Goal: Information Seeking & Learning: Compare options

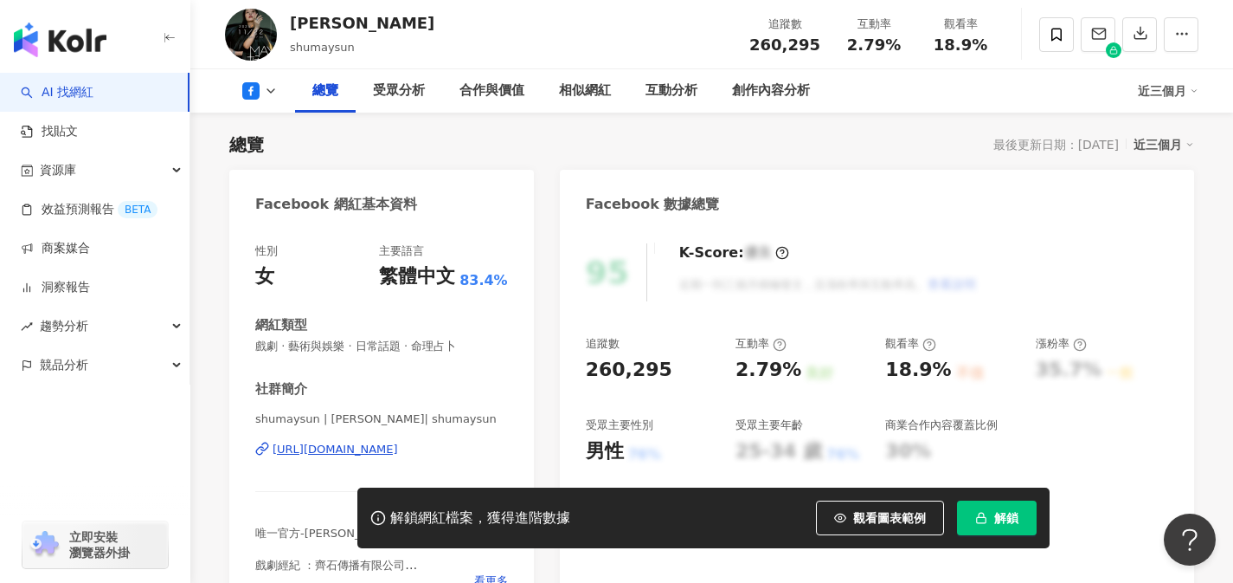
scroll to position [104, 0]
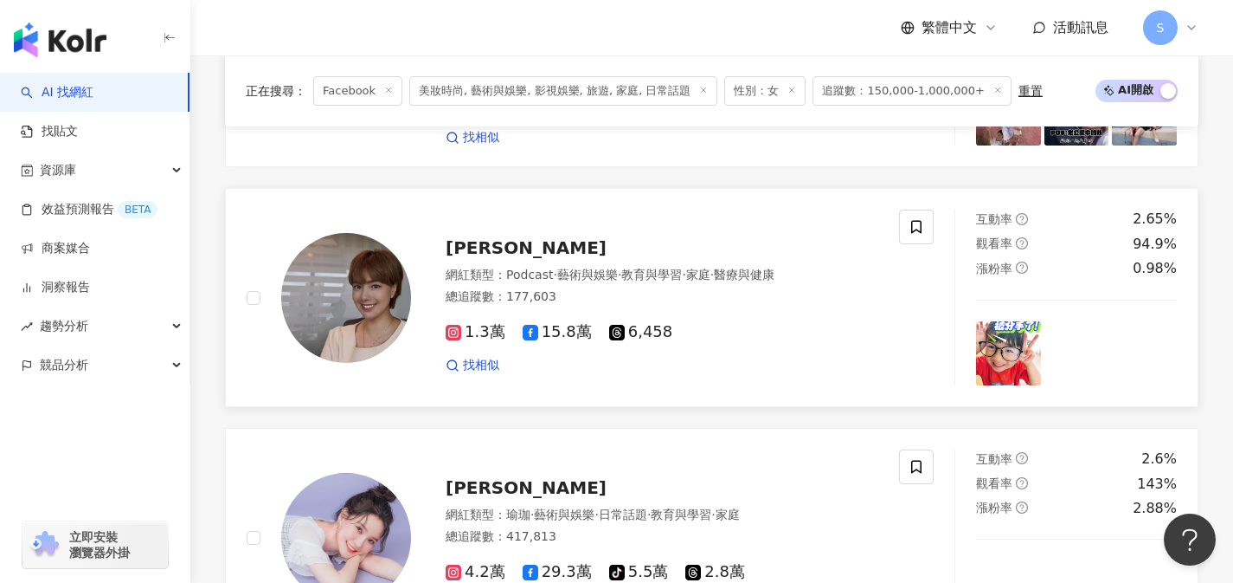
scroll to position [2156, 0]
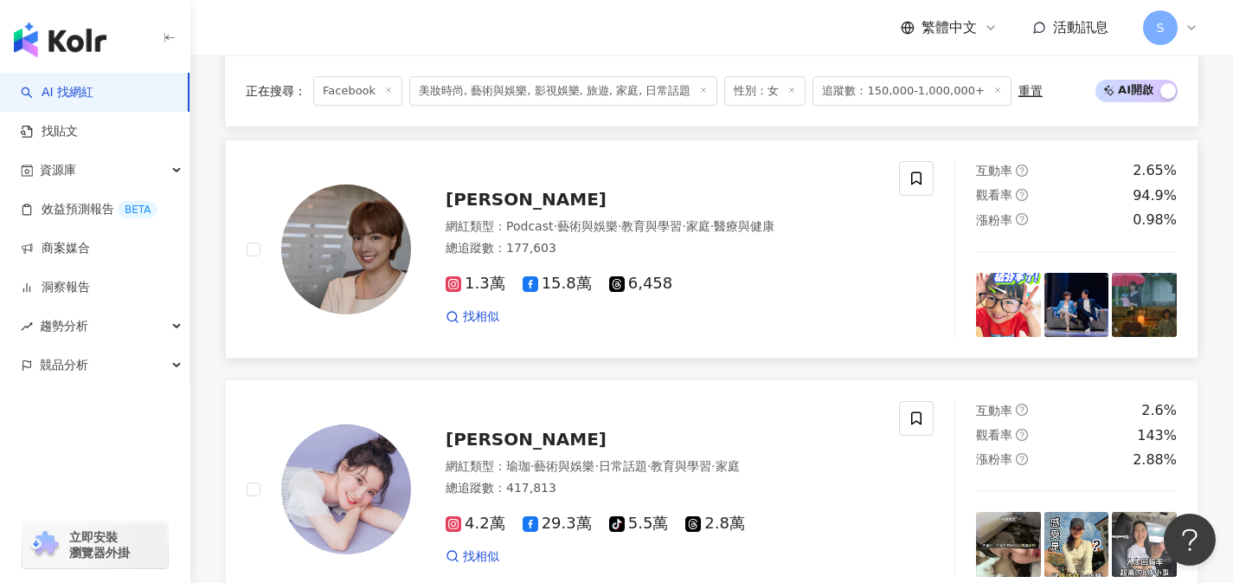
click at [806, 314] on div "找相似" at bounding box center [662, 316] width 433 height 17
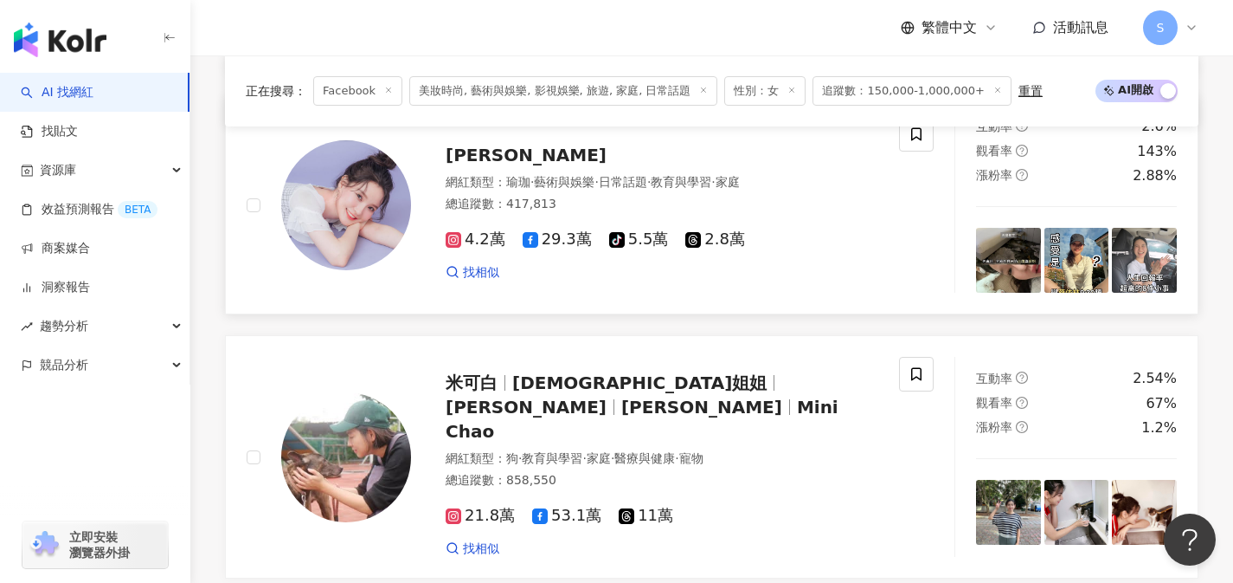
scroll to position [2451, 0]
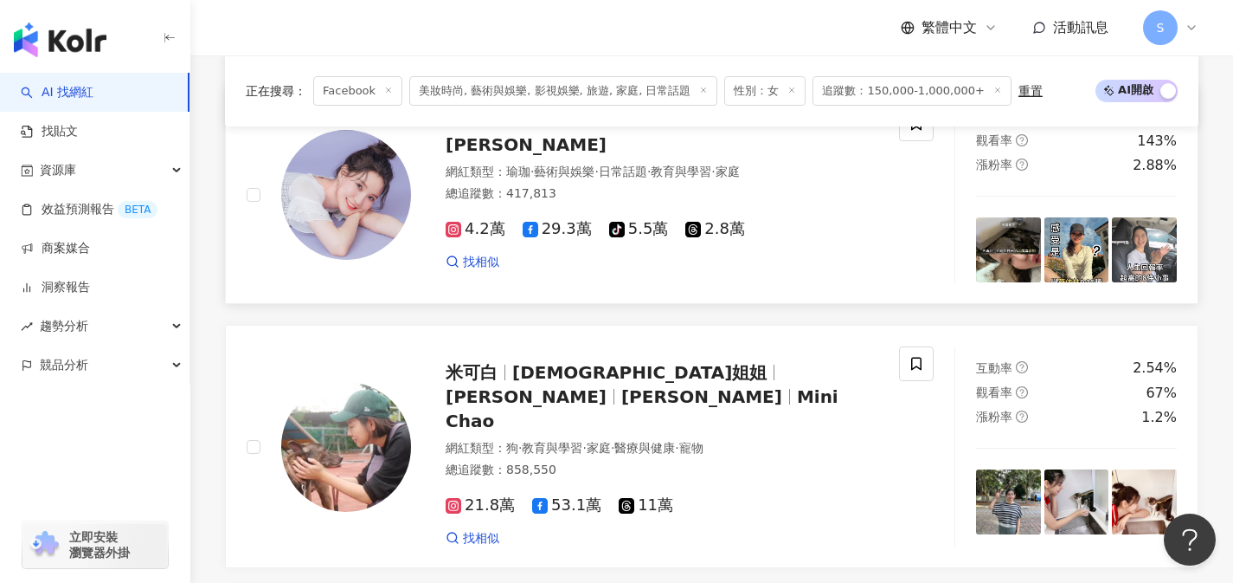
click at [818, 259] on div "找相似" at bounding box center [662, 262] width 433 height 17
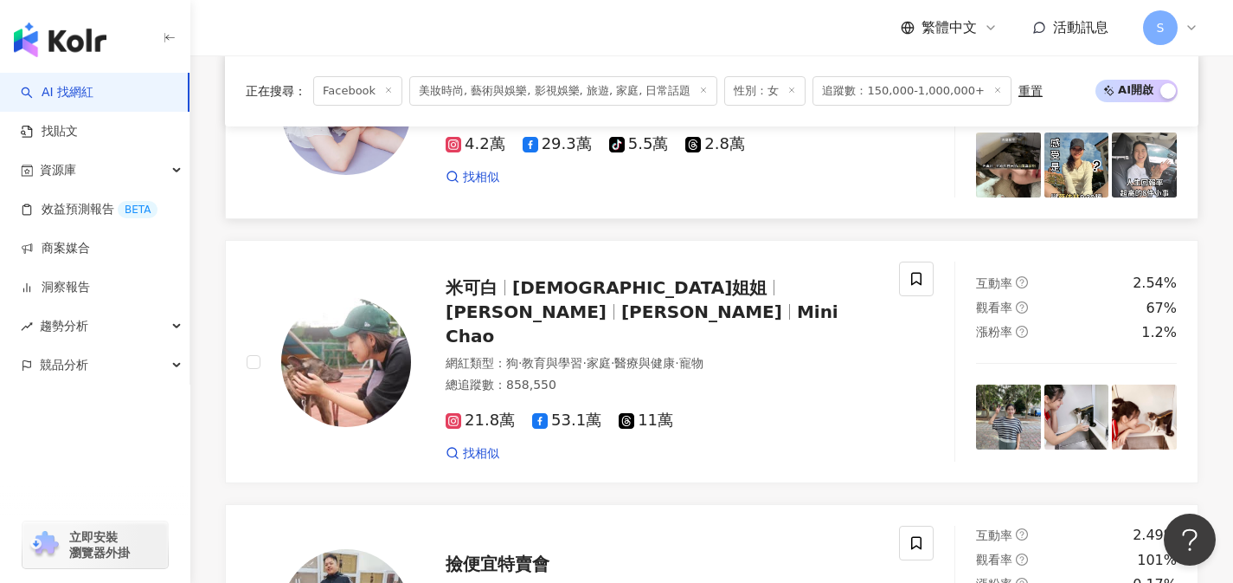
scroll to position [2549, 0]
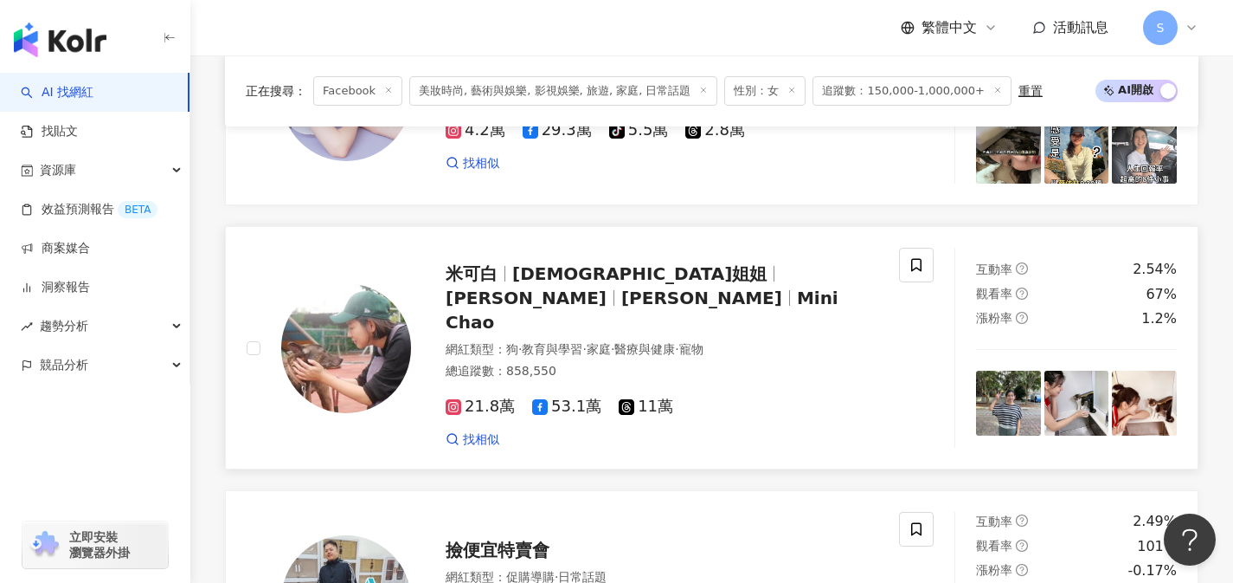
click at [772, 383] on div "21.8萬 53.1萬 11萬 找相似" at bounding box center [662, 415] width 433 height 64
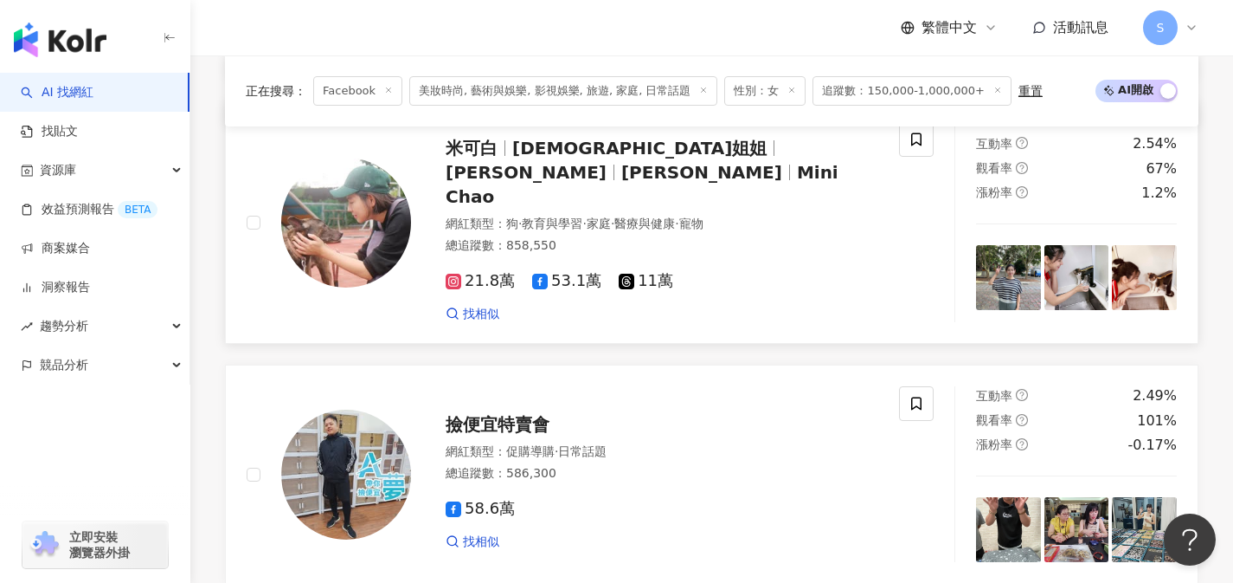
scroll to position [2818, 0]
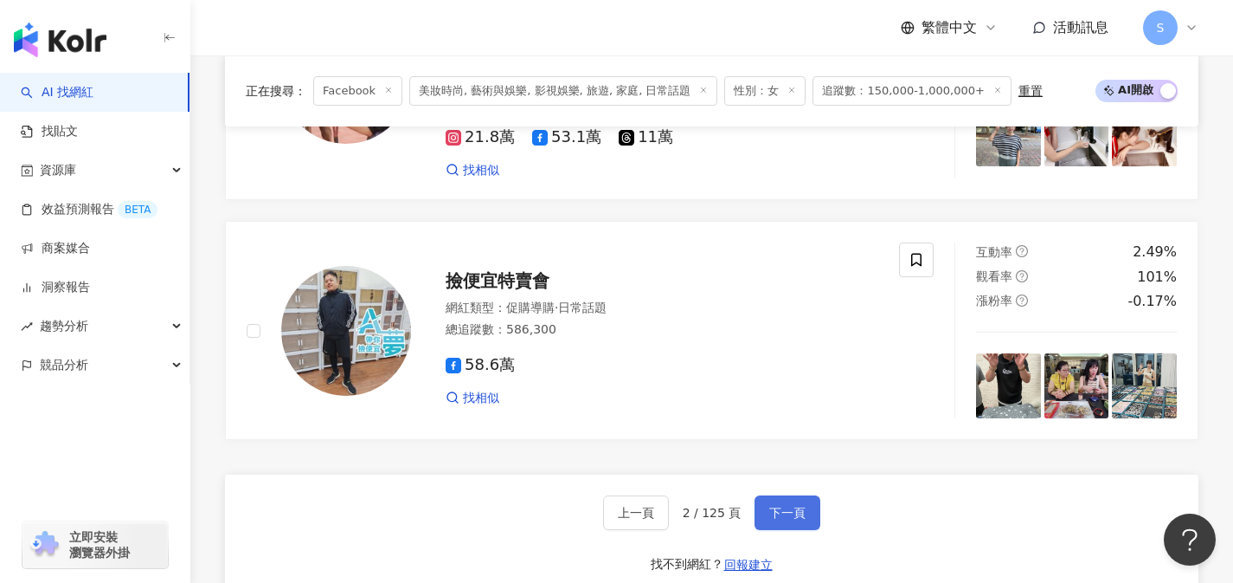
click at [812, 495] on button "下一頁" at bounding box center [788, 512] width 66 height 35
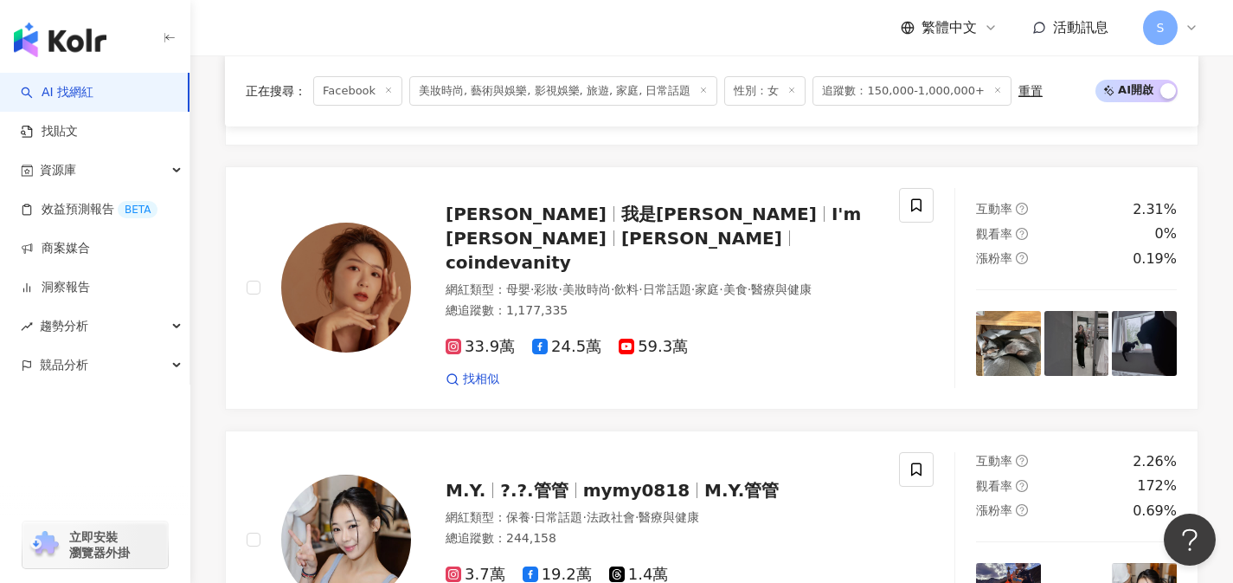
scroll to position [1890, 0]
click at [611, 301] on div "總追蹤數 ： 1,177,335" at bounding box center [662, 309] width 433 height 17
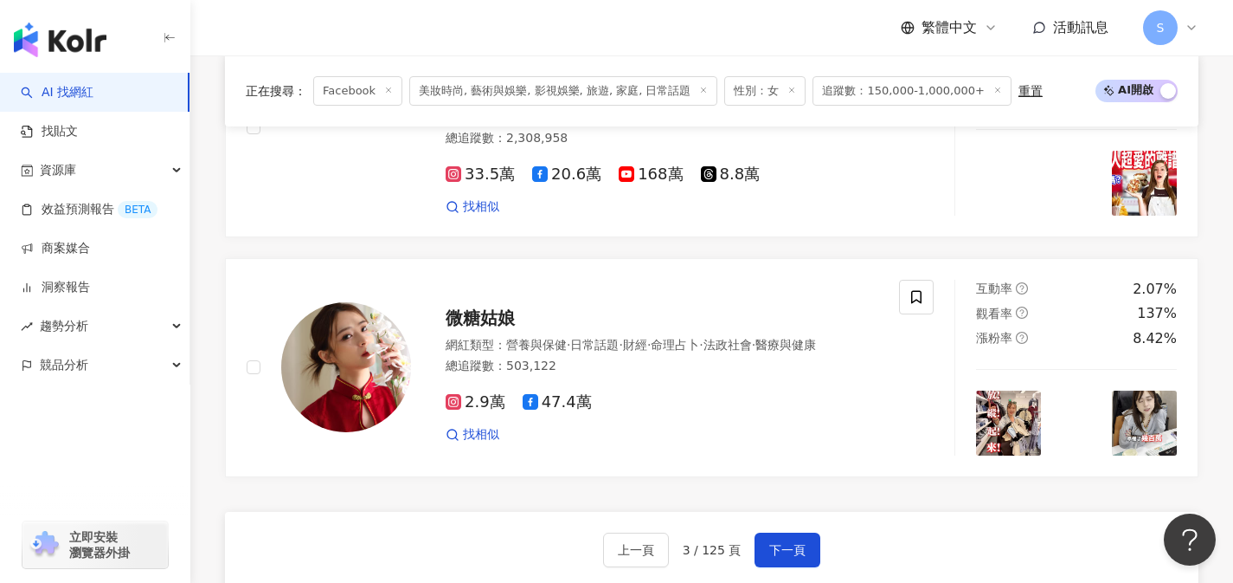
scroll to position [2938, 0]
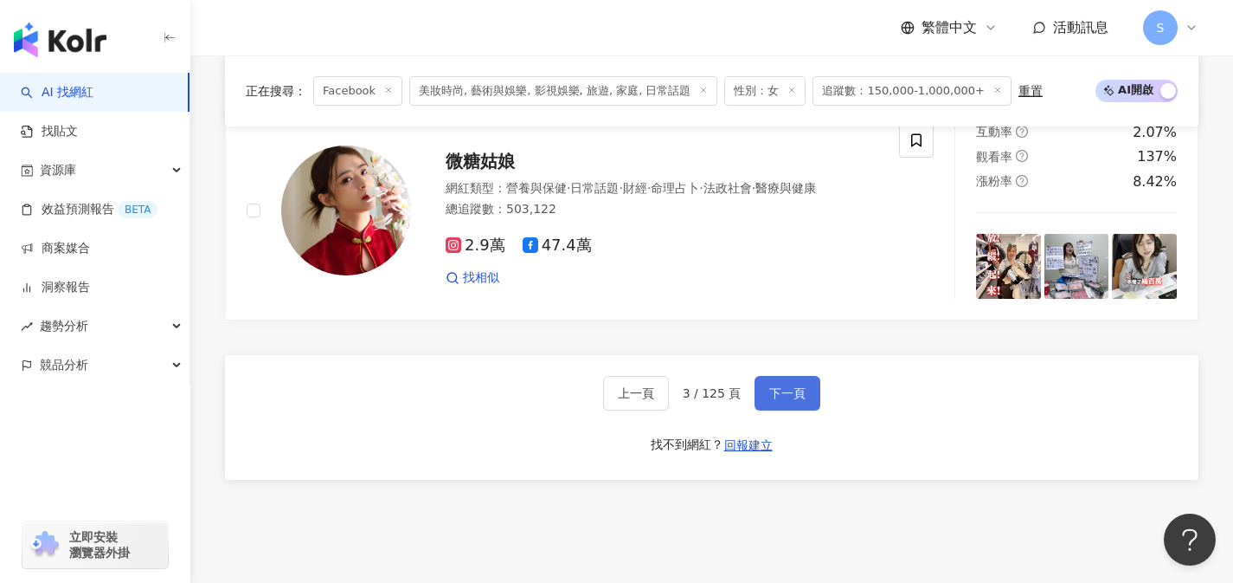
click at [782, 386] on span "下一頁" at bounding box center [788, 393] width 36 height 14
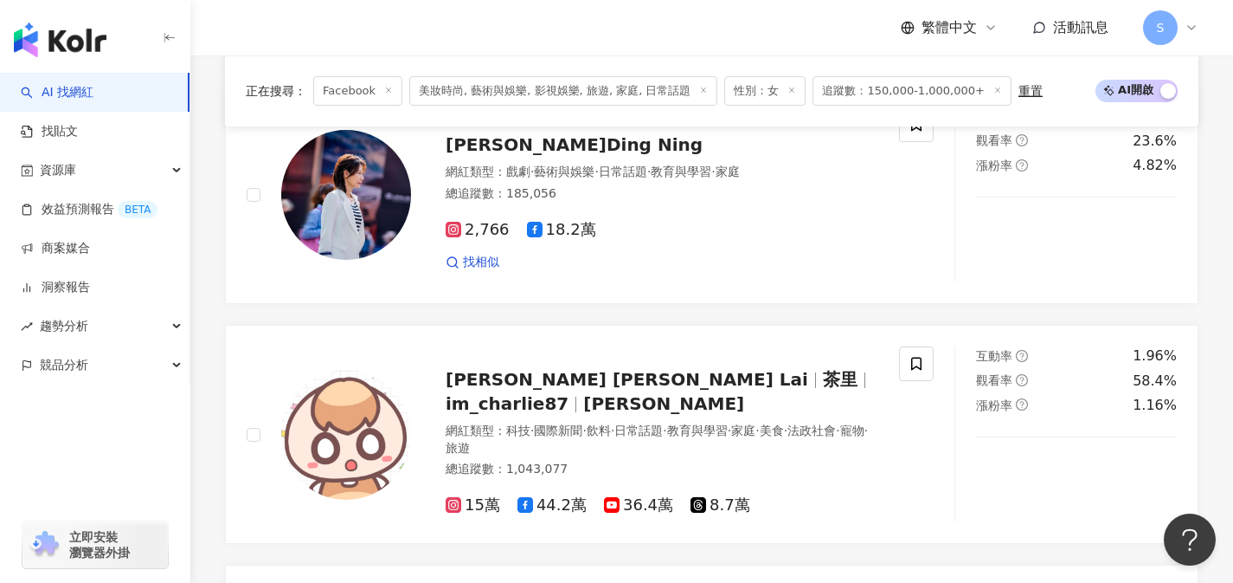
scroll to position [916, 0]
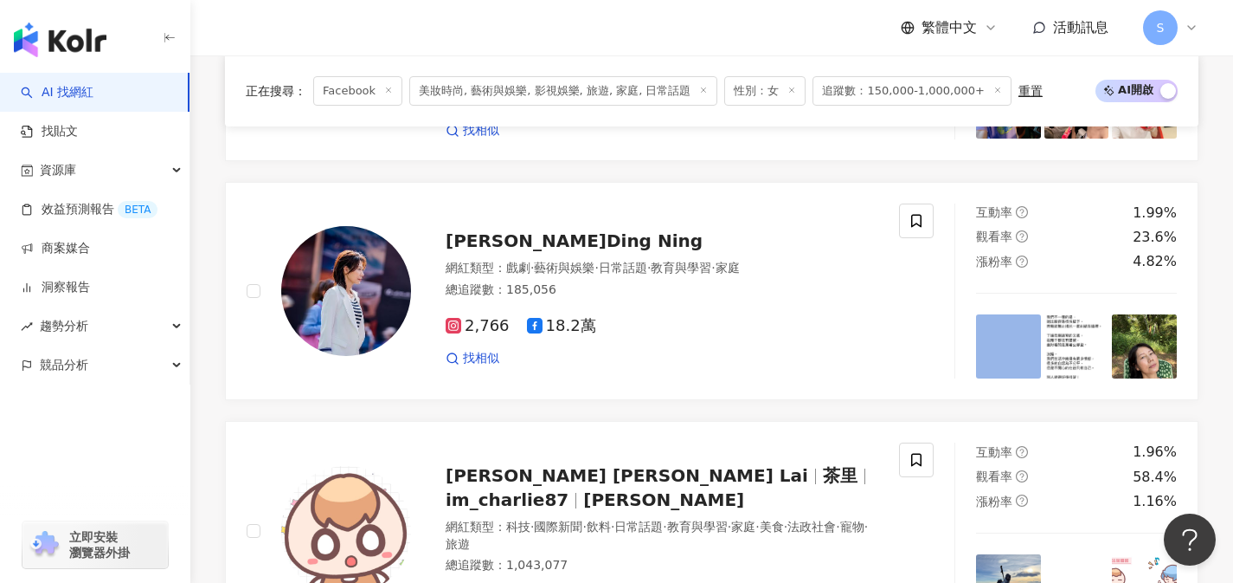
drag, startPoint x: 441, startPoint y: 240, endPoint x: 419, endPoint y: 0, distance: 240.7
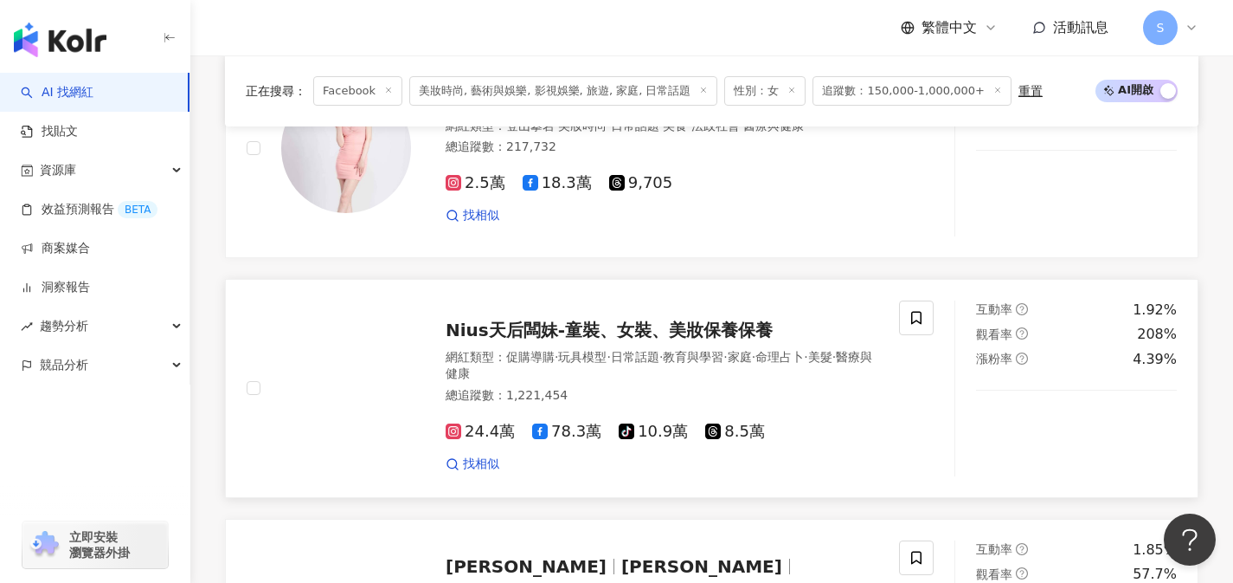
scroll to position [1672, 0]
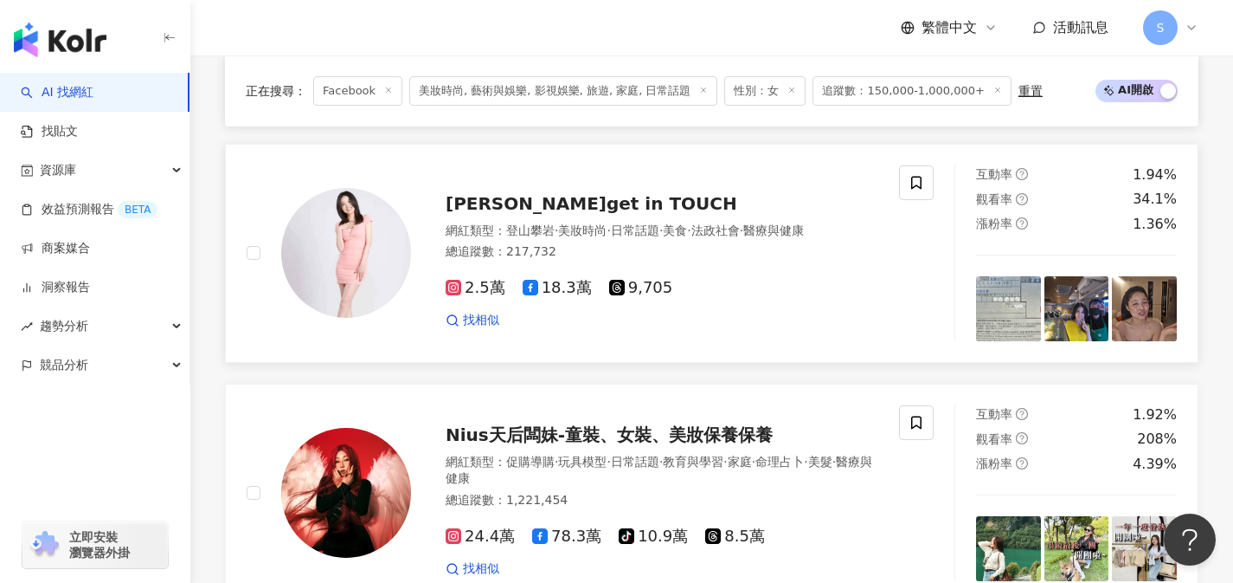
click at [736, 319] on div "找相似" at bounding box center [662, 320] width 433 height 17
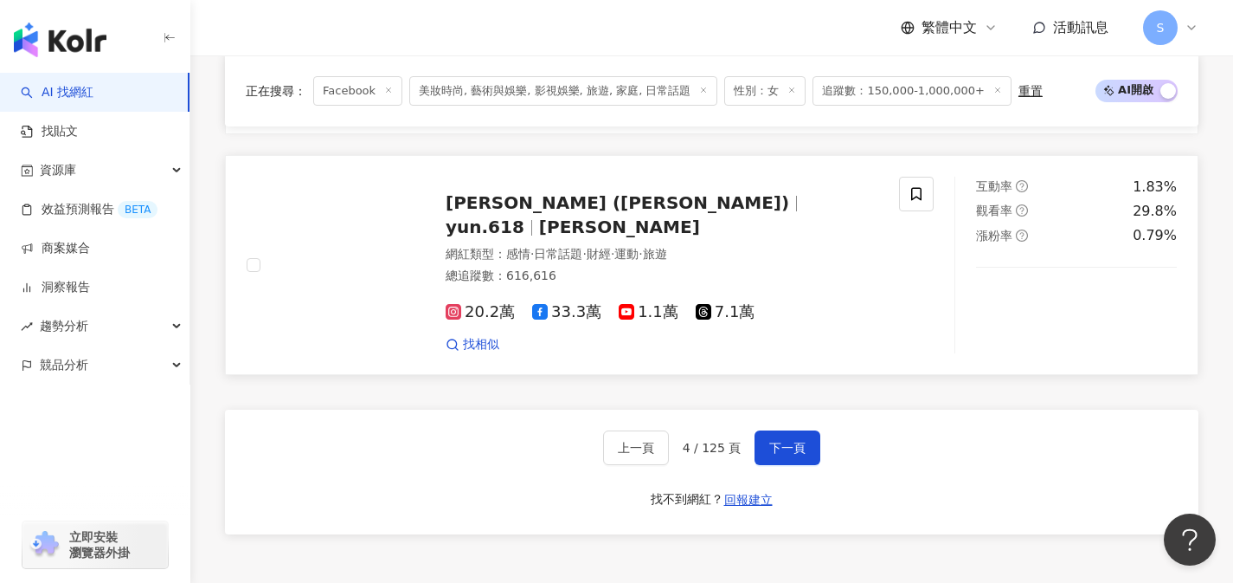
scroll to position [2879, 0]
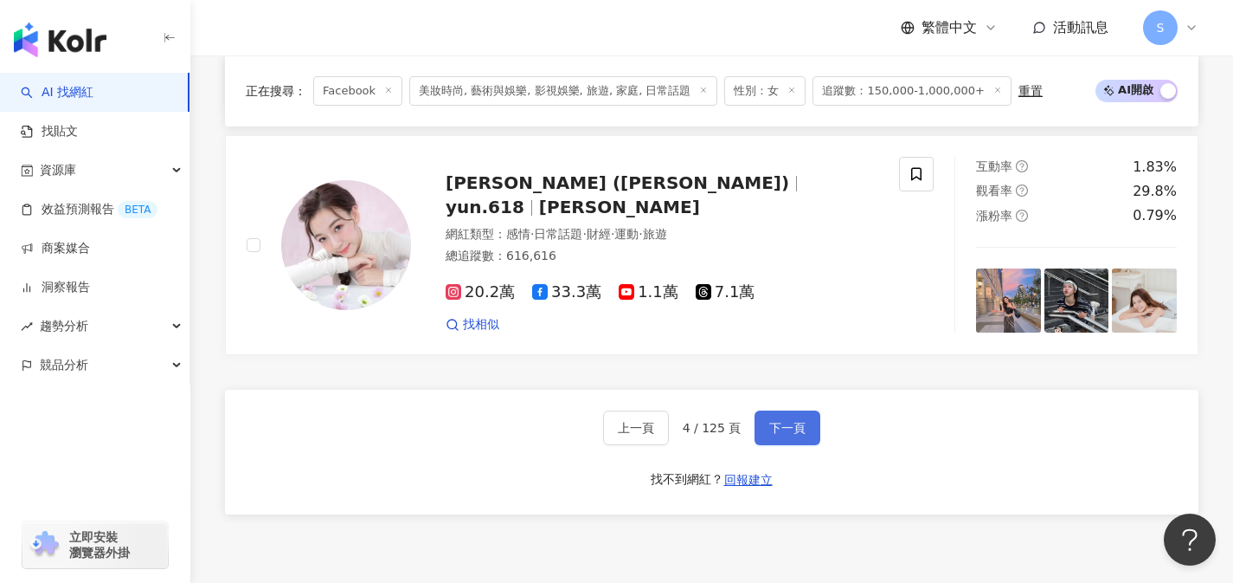
click at [807, 431] on button "下一頁" at bounding box center [788, 427] width 66 height 35
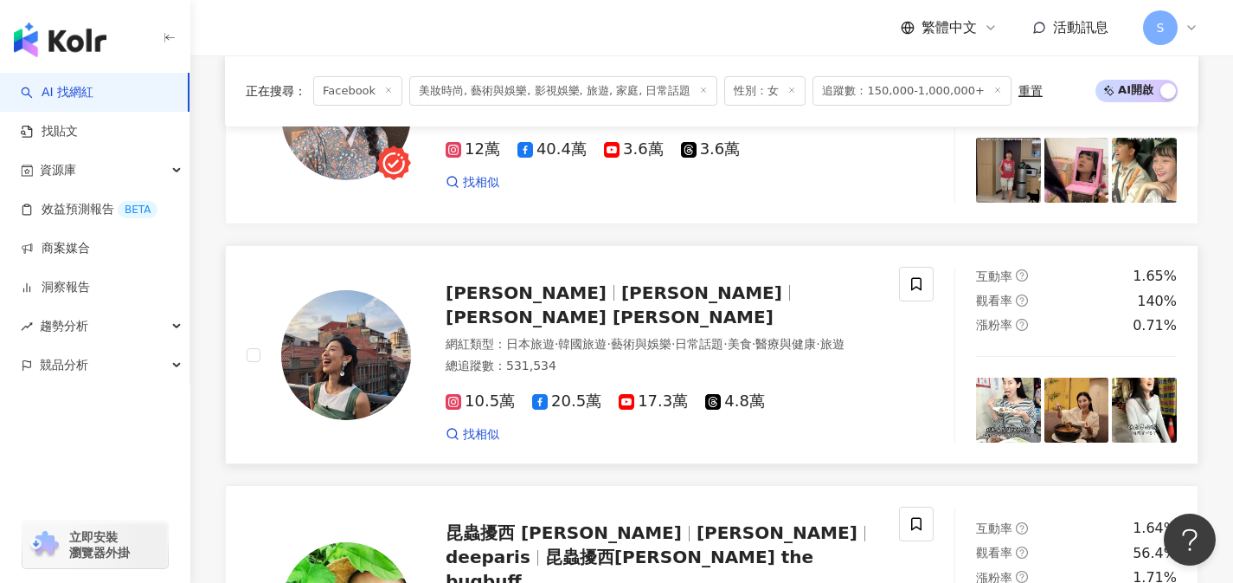
scroll to position [1879, 0]
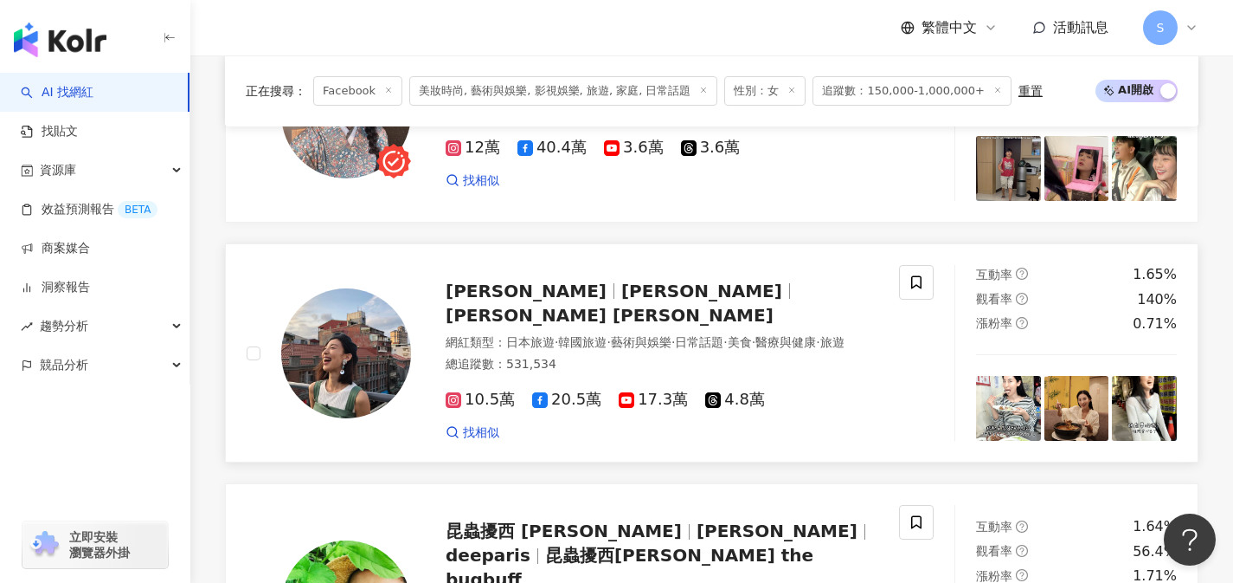
click at [830, 385] on div "10.5萬 20.5萬 17.3萬 4.8萬 找相似" at bounding box center [662, 409] width 433 height 64
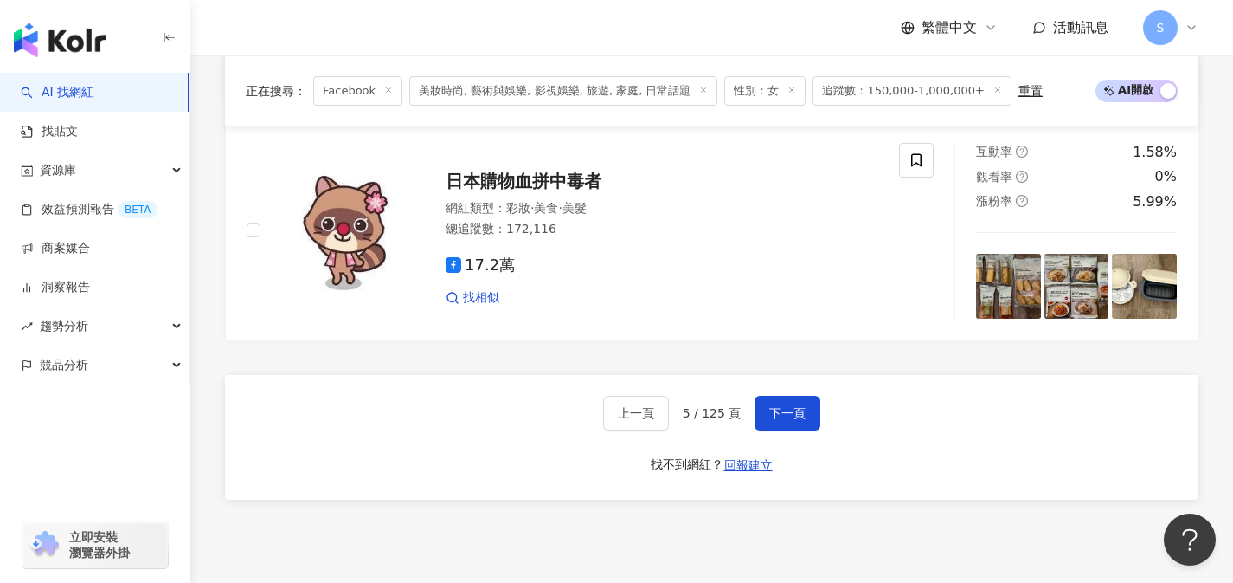
scroll to position [2986, 0]
click at [796, 395] on button "下一頁" at bounding box center [788, 412] width 66 height 35
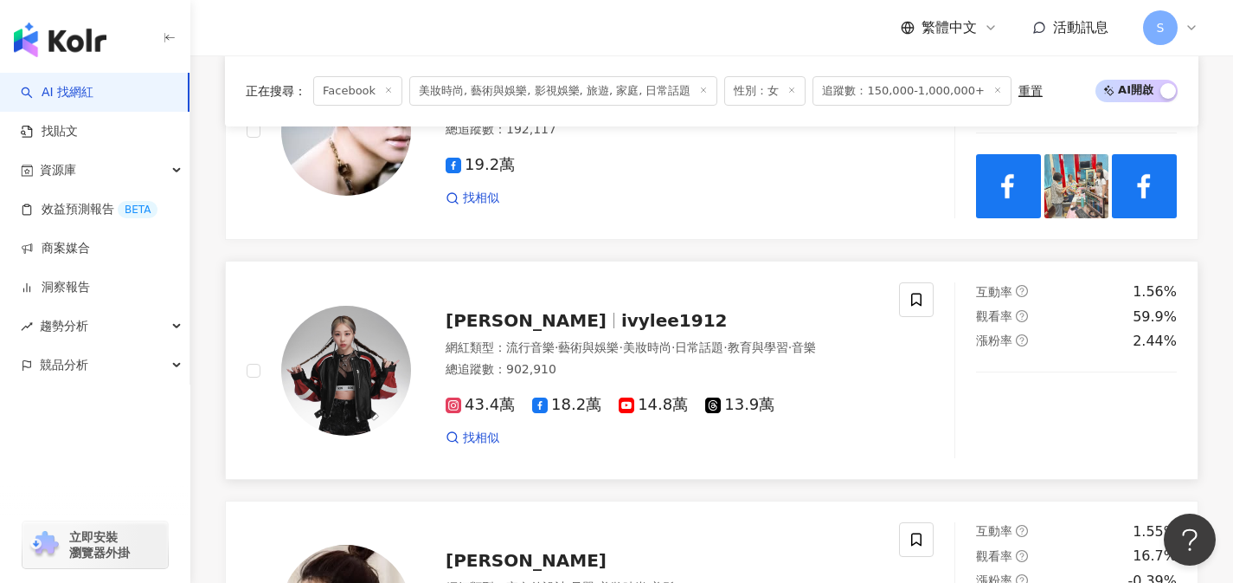
scroll to position [965, 0]
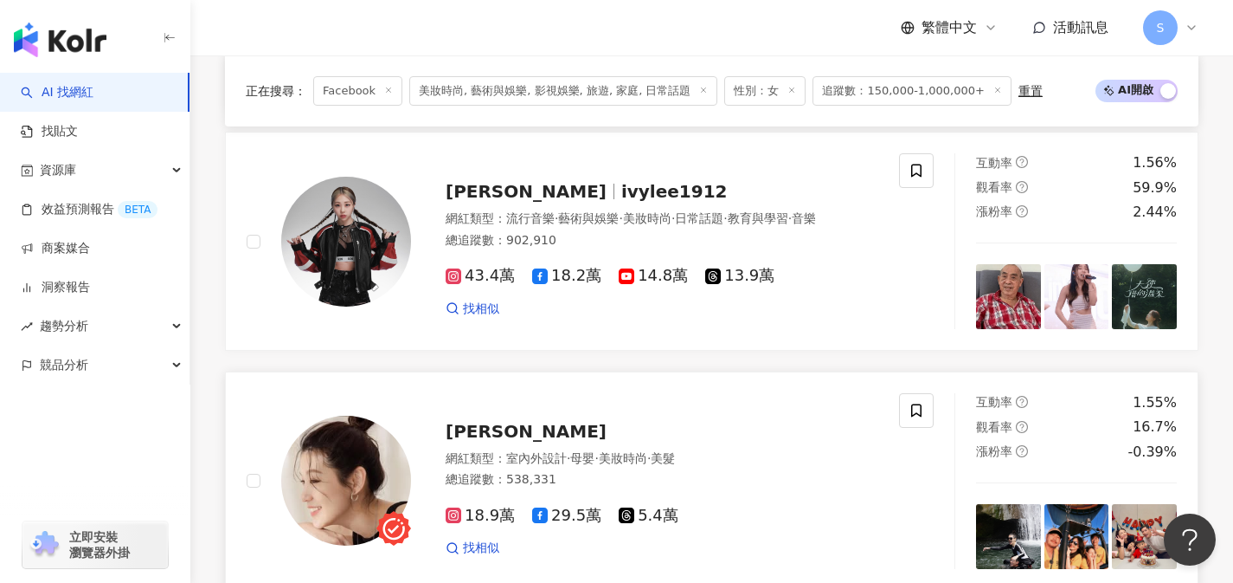
click at [748, 391] on link "趙孟姿 網紅類型 ： 室內外設計 · 母嬰 · 美妝時尚 · 美髮 總追蹤數 ： 538,331 18.9萬 29.5萬 5.4萬 找相似 互動率 1.55%…" at bounding box center [712, 480] width 974 height 219
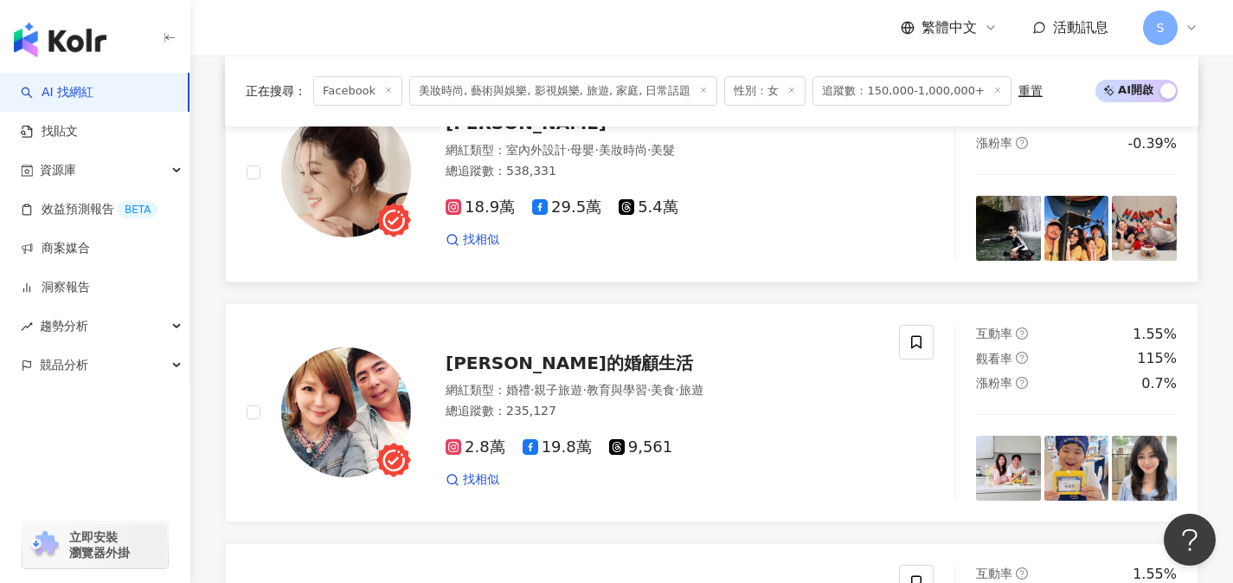
click at [816, 219] on div "18.9萬 29.5萬 5.4萬 找相似" at bounding box center [662, 216] width 433 height 64
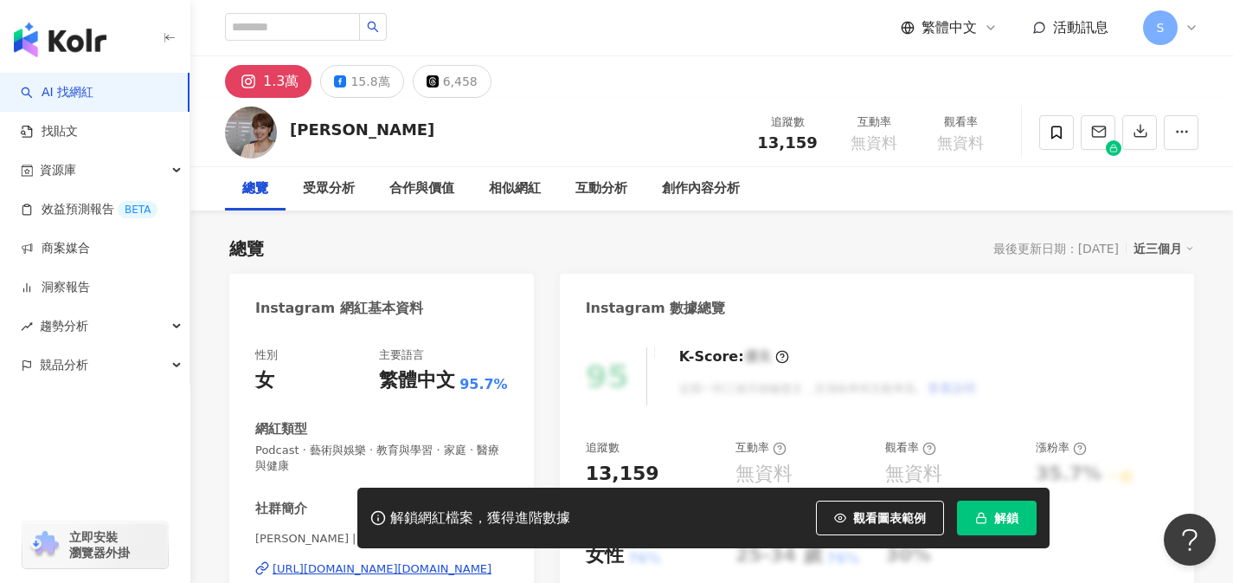
click at [362, 81] on div "15.8萬" at bounding box center [370, 81] width 39 height 24
click at [364, 86] on div "15.8萬" at bounding box center [370, 81] width 39 height 24
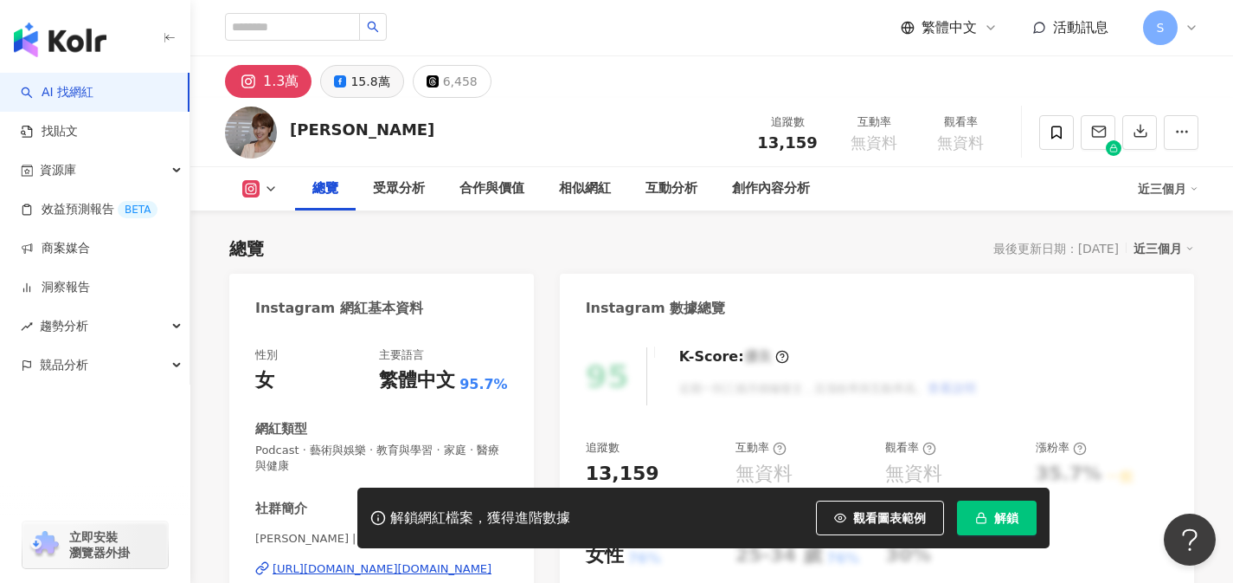
click at [377, 81] on div "15.8萬" at bounding box center [370, 81] width 39 height 24
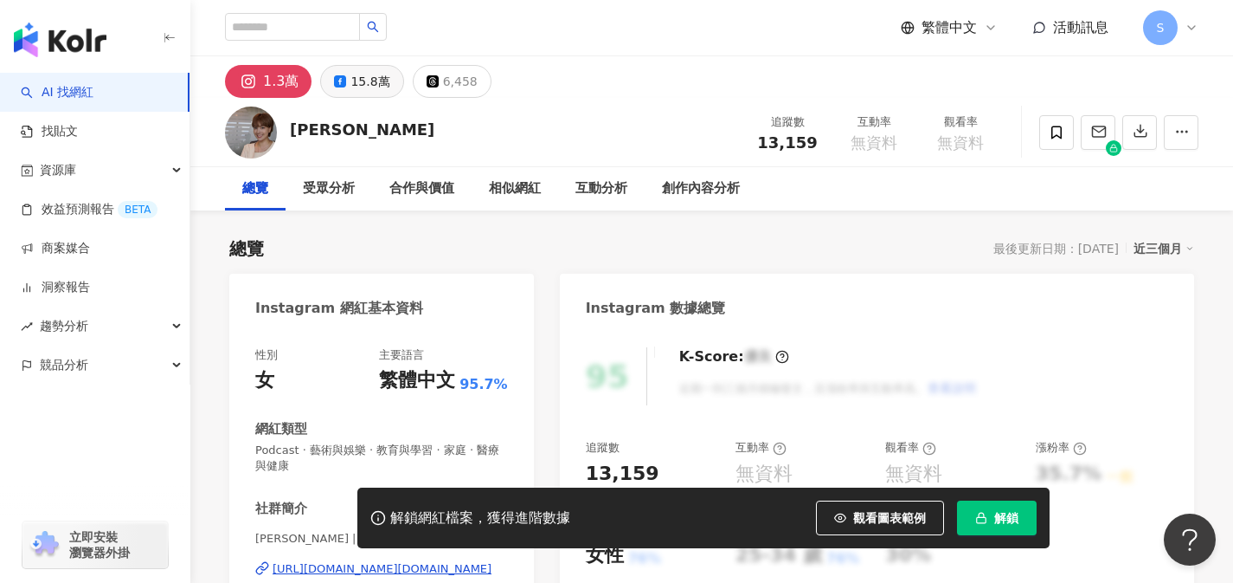
click at [366, 87] on div "15.8萬" at bounding box center [370, 81] width 39 height 24
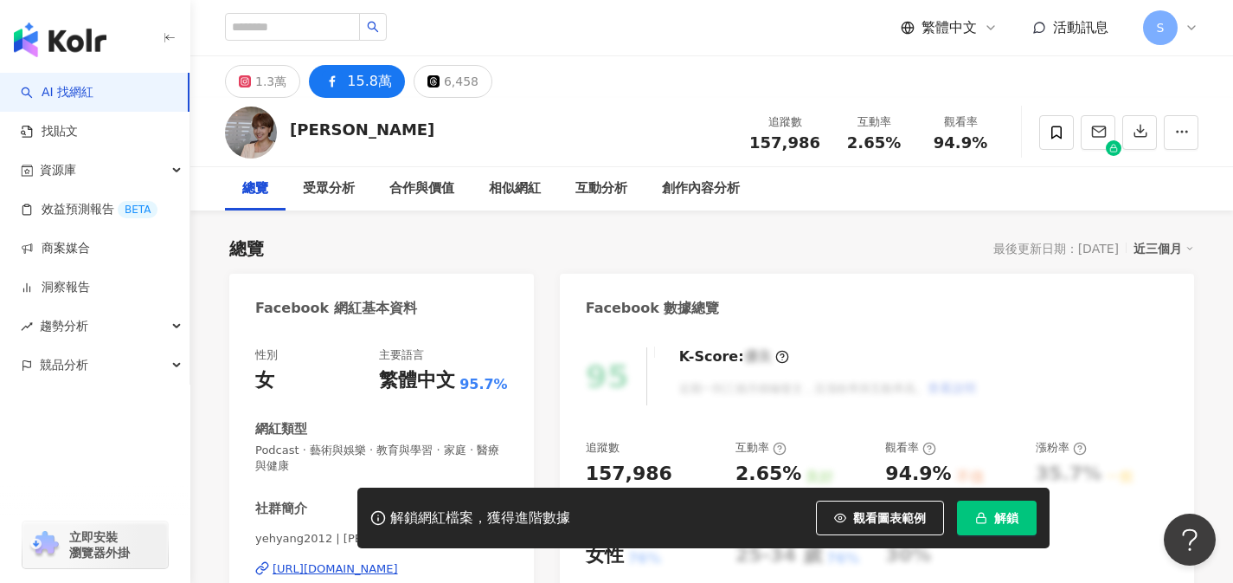
click at [486, 531] on div "yehyang2012 | 葉揚 | yehyang2012 https://www.facebook.com/224197814353865" at bounding box center [381, 581] width 253 height 101
click at [398, 561] on div "https://www.facebook.com/224197814353865" at bounding box center [336, 569] width 126 height 16
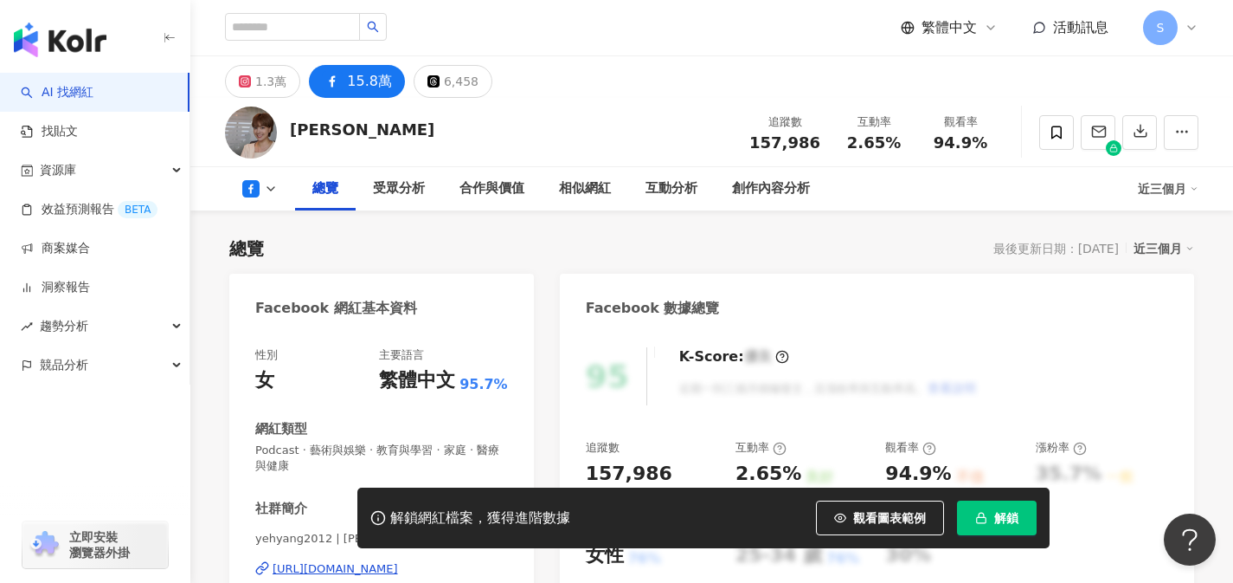
scroll to position [275, 0]
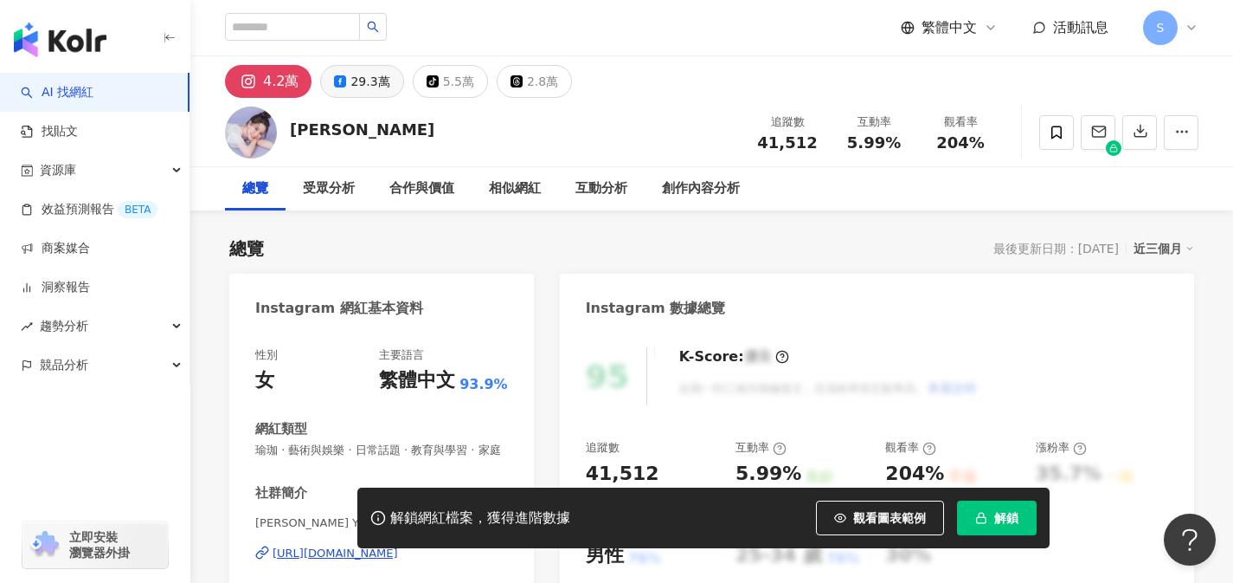
click at [369, 77] on div "29.3萬" at bounding box center [370, 81] width 39 height 24
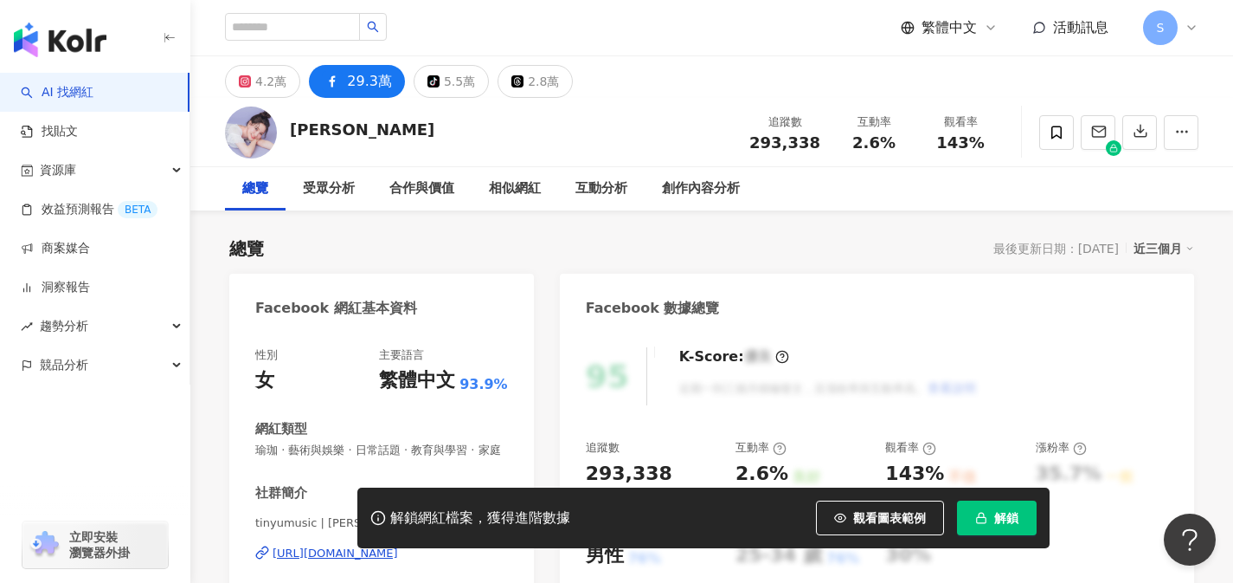
scroll to position [325, 0]
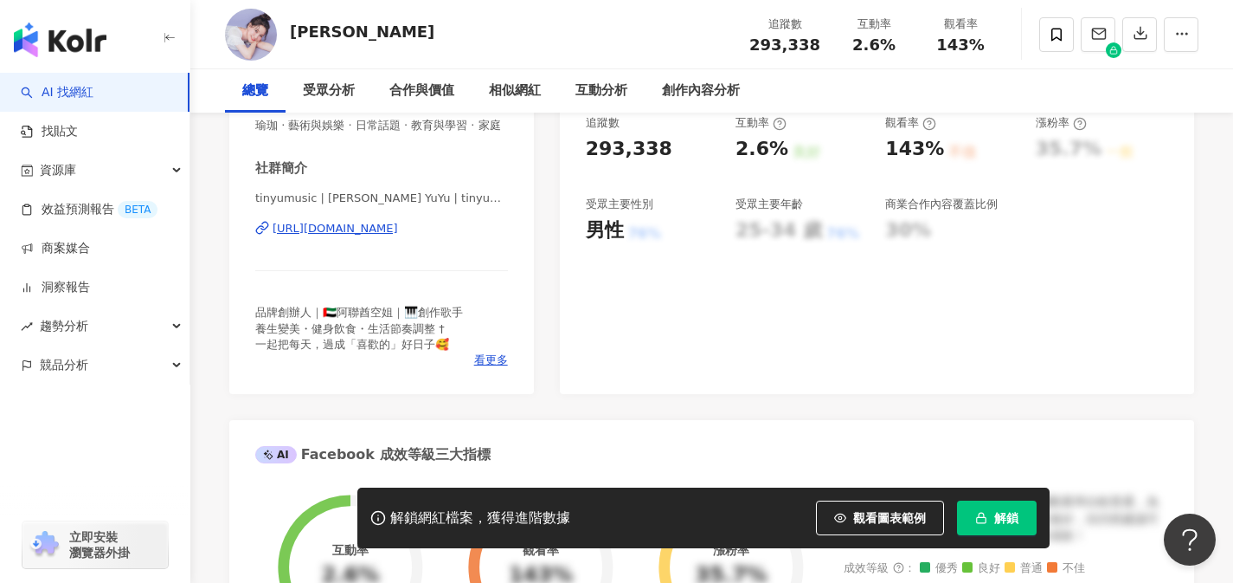
click at [398, 232] on div "https://www.facebook.com/107542350977989" at bounding box center [336, 229] width 126 height 16
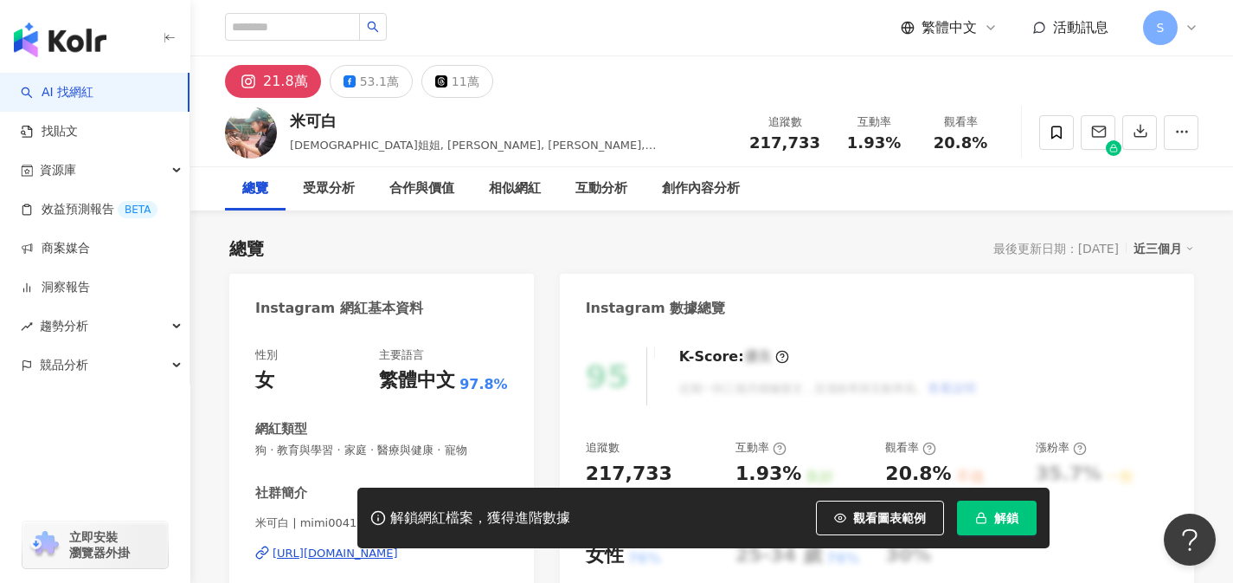
scroll to position [121, 0]
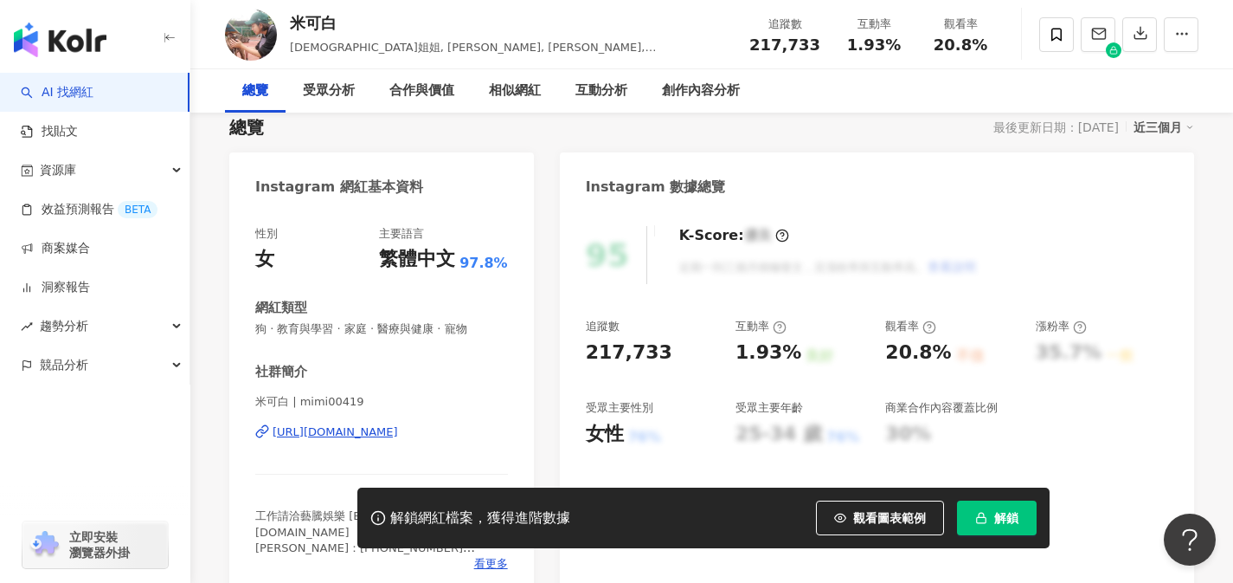
click at [398, 439] on div "[URL][DOMAIN_NAME]" at bounding box center [336, 432] width 126 height 16
click at [398, 433] on div "[URL][DOMAIN_NAME]" at bounding box center [336, 432] width 126 height 16
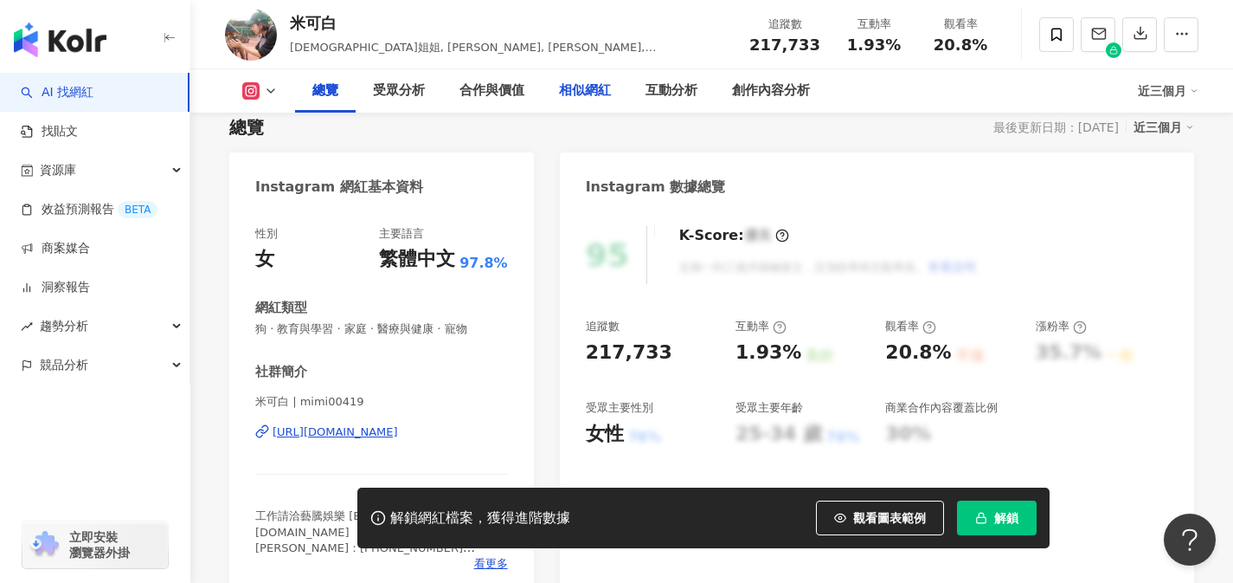
scroll to position [0, 0]
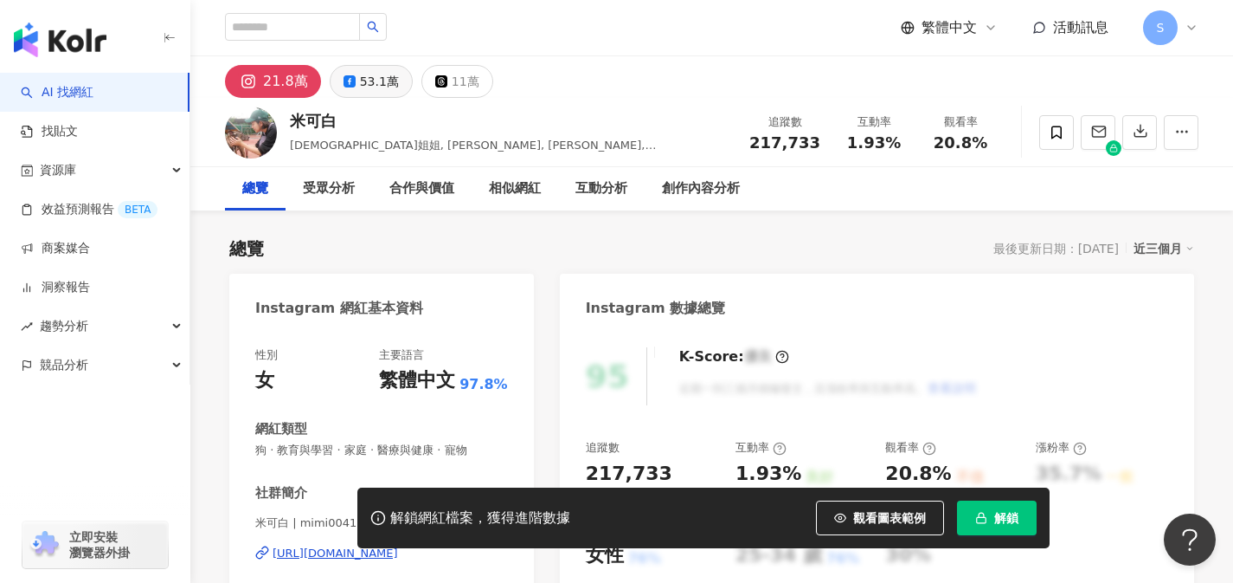
click at [360, 87] on div "53.1萬" at bounding box center [379, 81] width 39 height 24
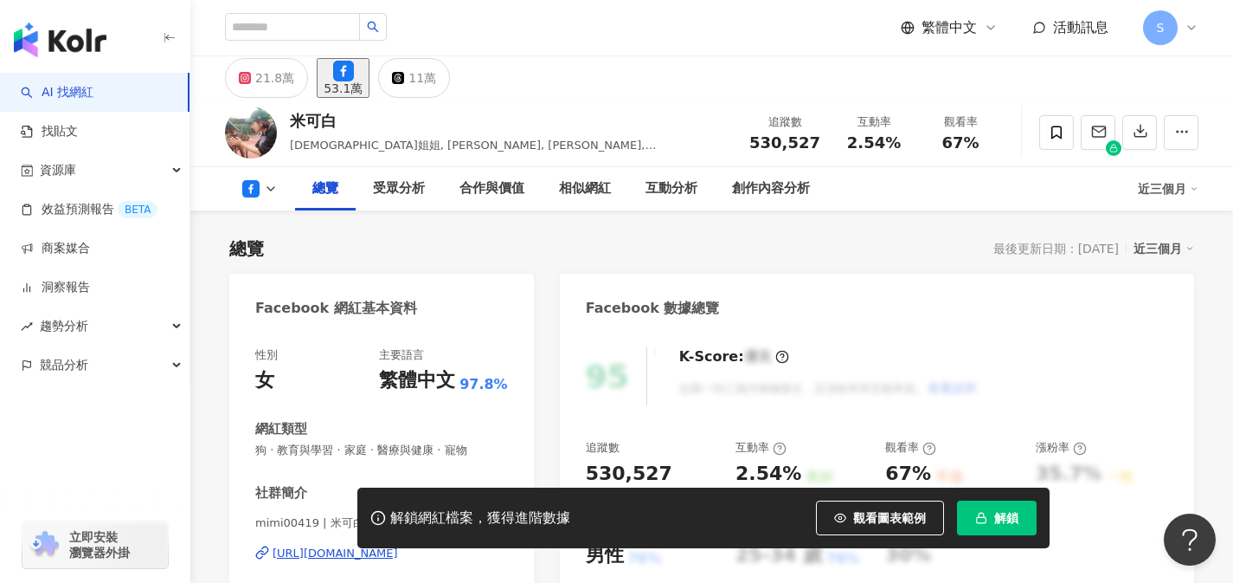
scroll to position [171, 0]
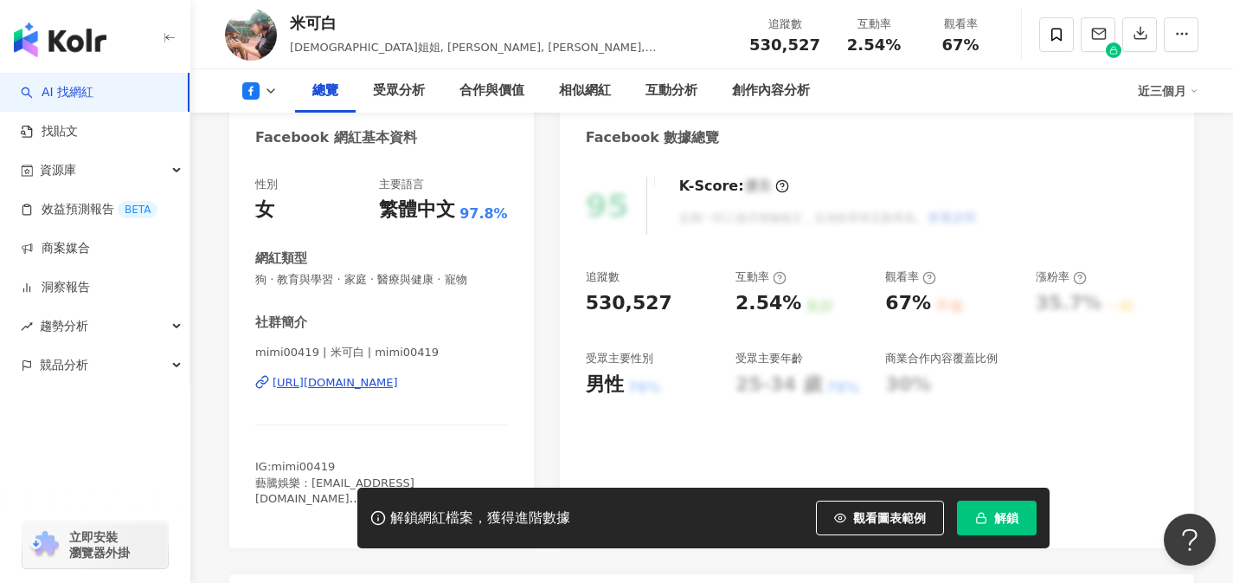
click at [398, 389] on div "https://www.facebook.com/167592776597685" at bounding box center [336, 383] width 126 height 16
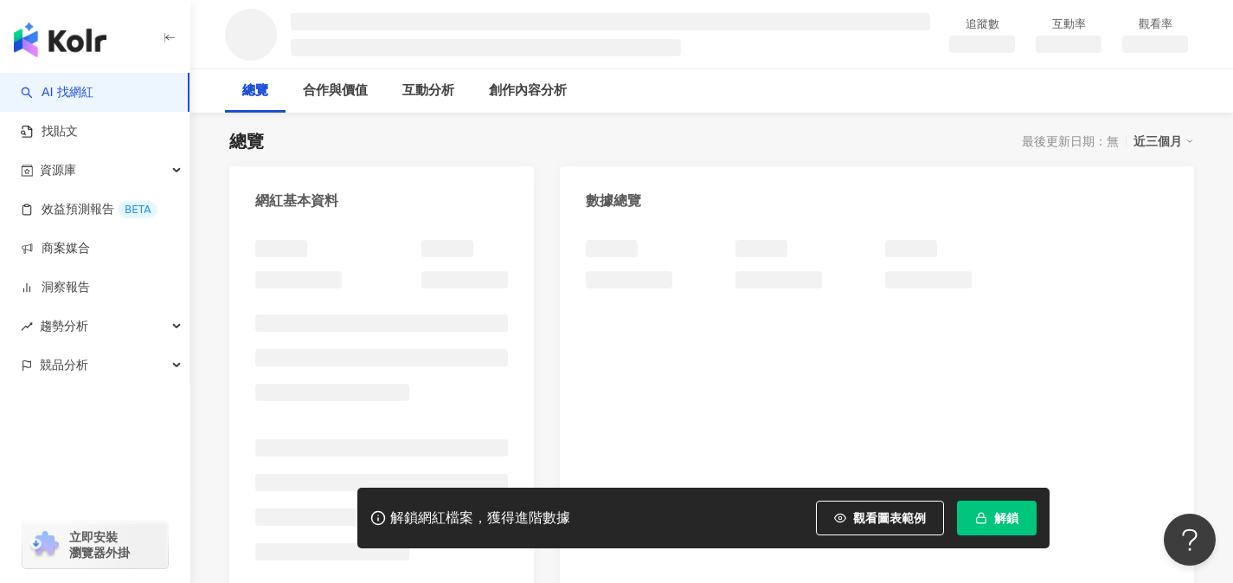
scroll to position [110, 0]
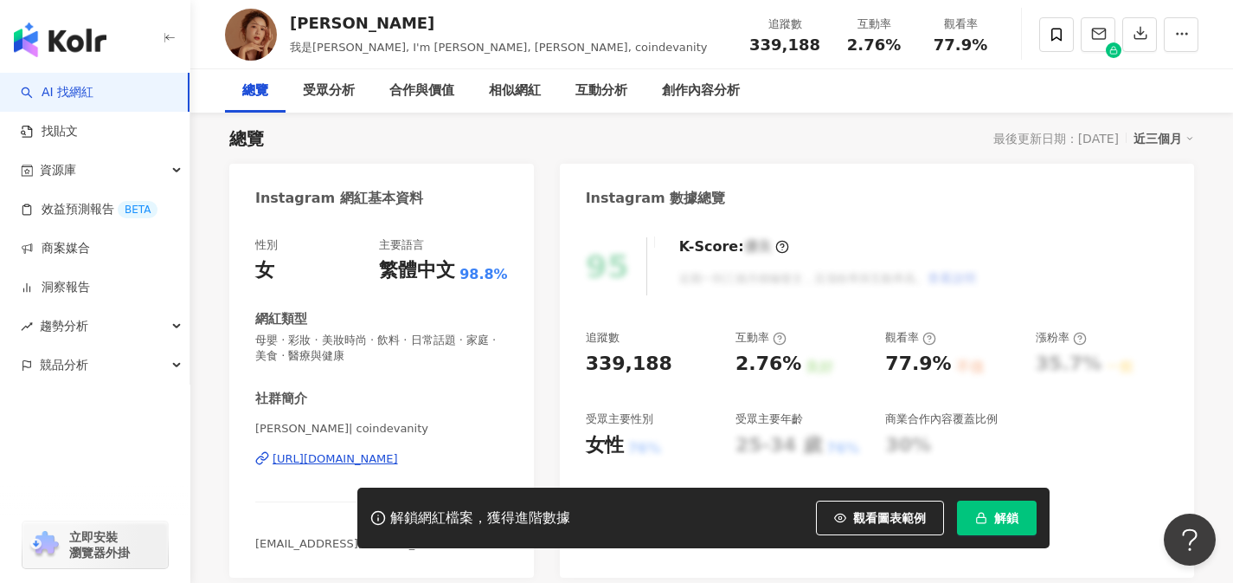
click at [452, 418] on div "社群簡介 Charlene Liu 查理 | coindevanity https://www.instagram.com/coindevanity/ coi…" at bounding box center [381, 470] width 253 height 161
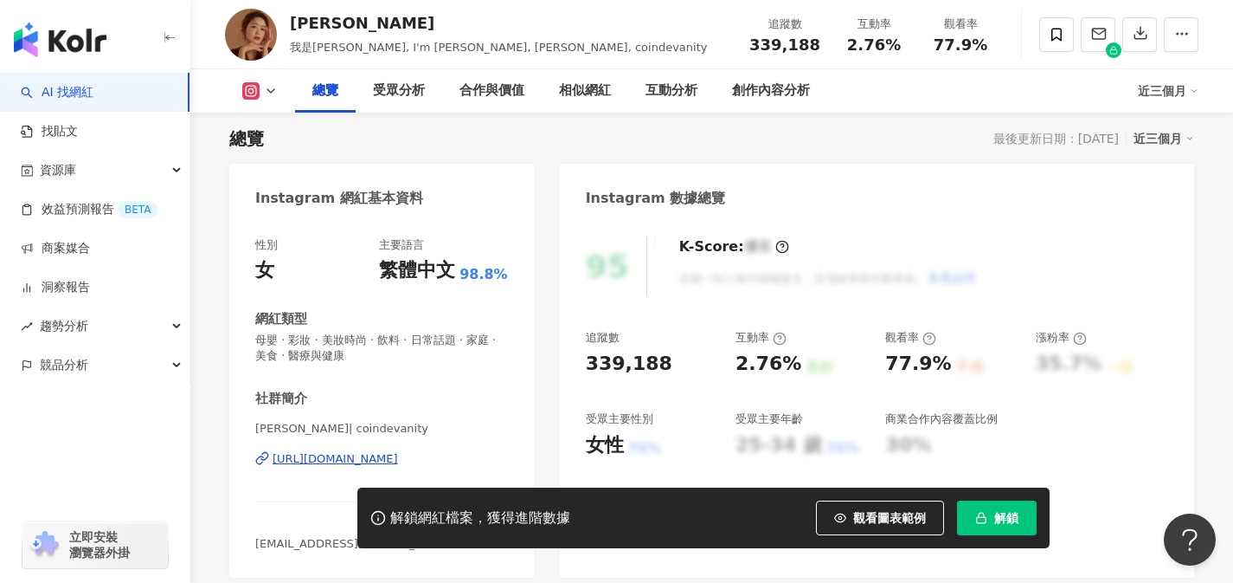
scroll to position [151, 0]
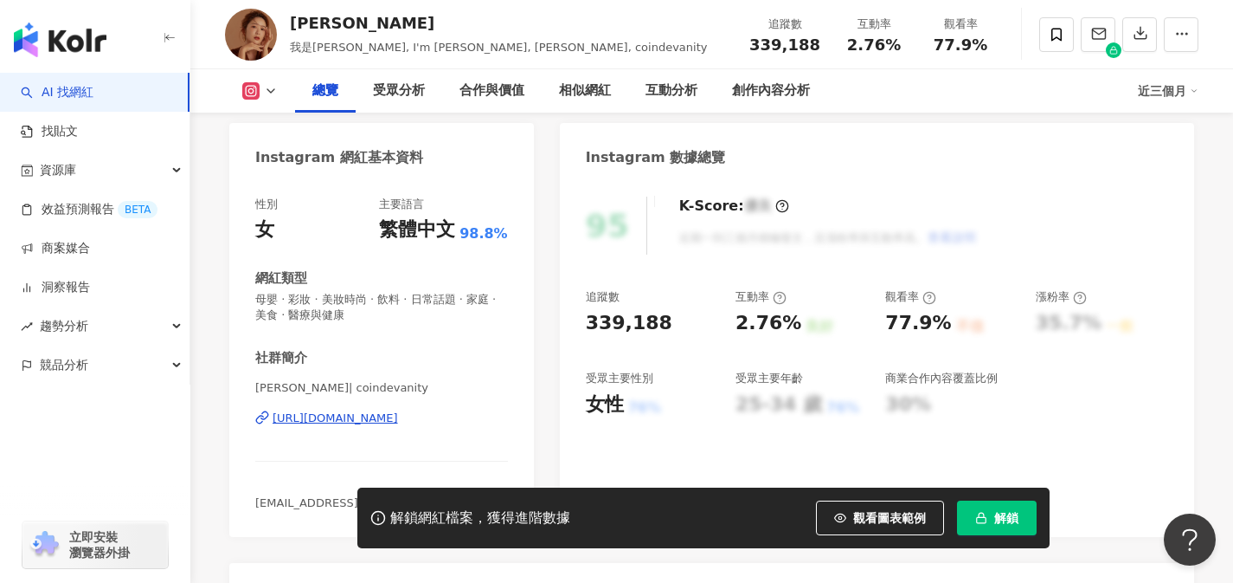
click at [398, 421] on div "https://www.instagram.com/coindevanity/" at bounding box center [336, 418] width 126 height 16
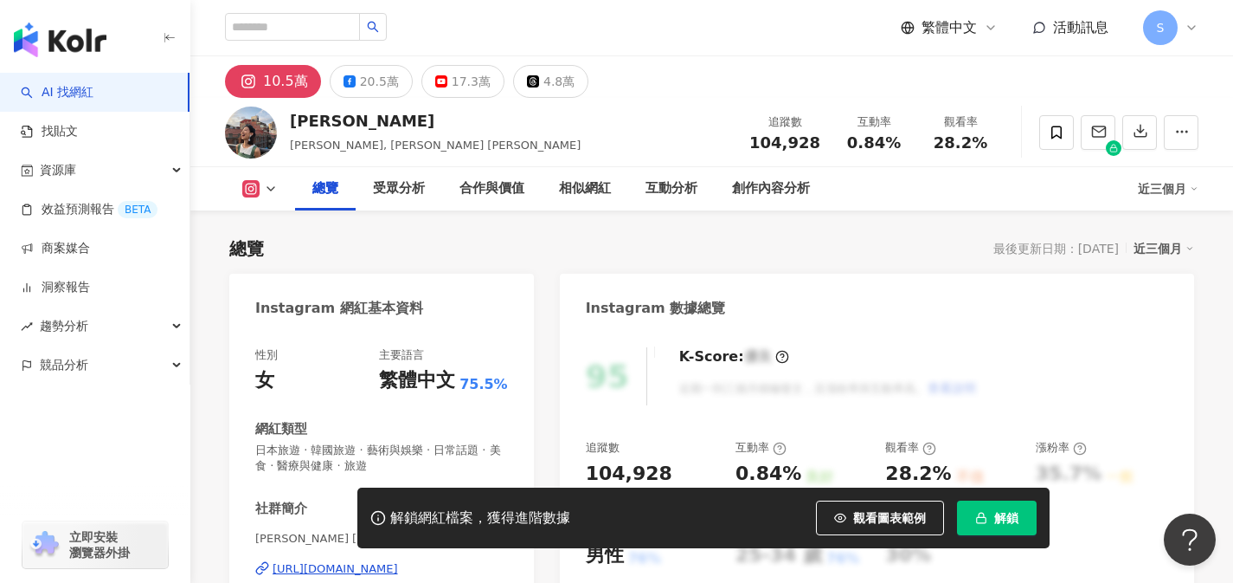
scroll to position [155, 0]
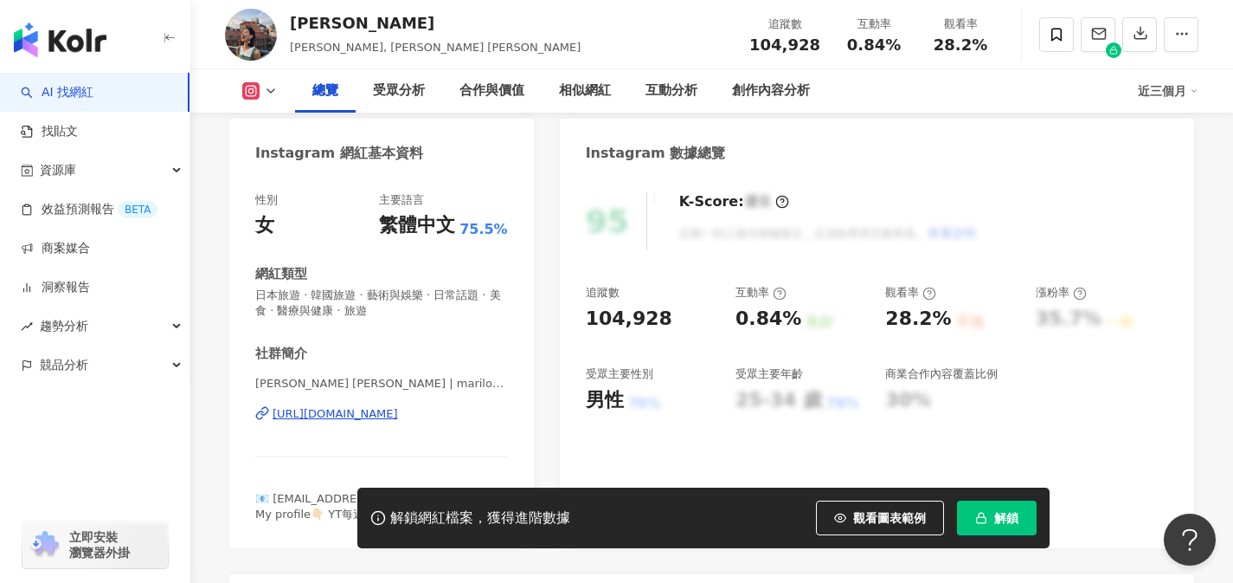
click at [335, 419] on div "https://www.instagram.com/marilog0907/" at bounding box center [336, 414] width 126 height 16
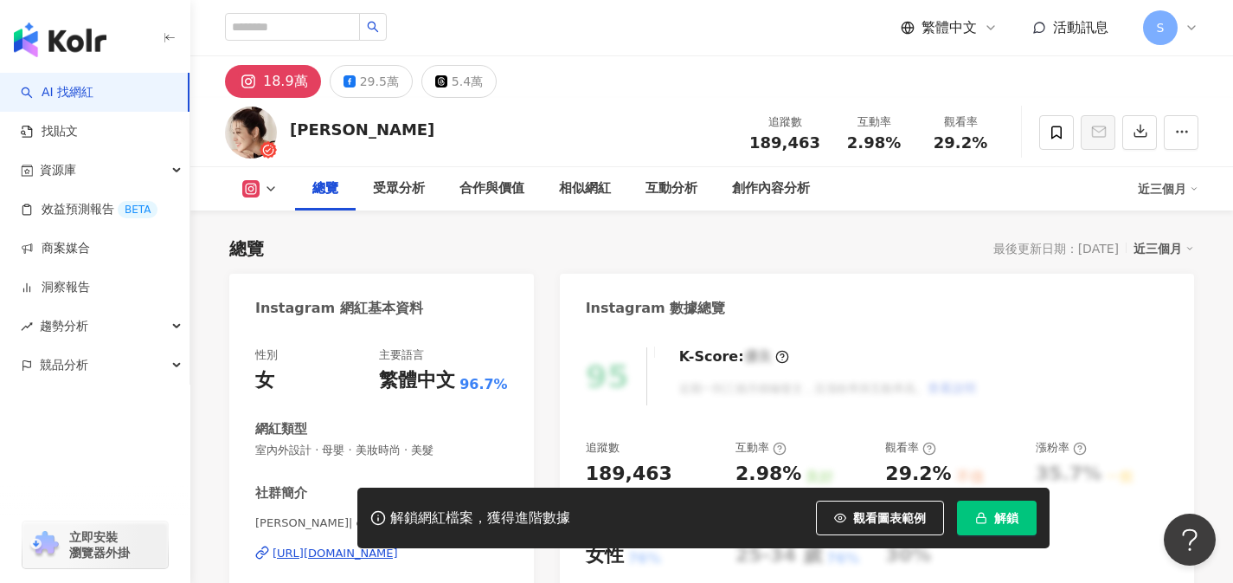
scroll to position [113, 0]
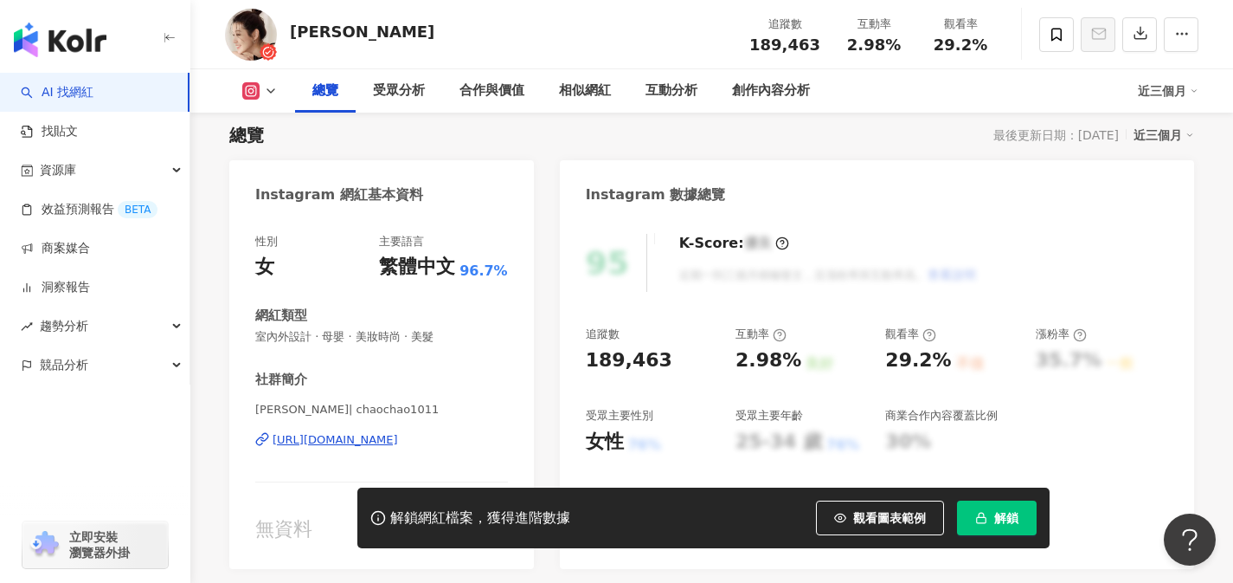
click at [398, 438] on div "[URL][DOMAIN_NAME]" at bounding box center [336, 440] width 126 height 16
